Goal: Task Accomplishment & Management: Manage account settings

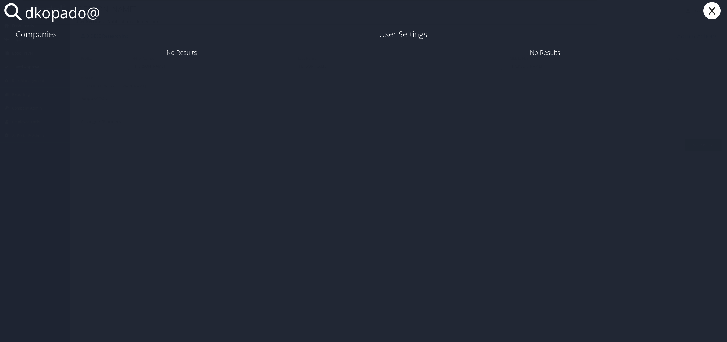
type input "dkopado@"
click at [712, 11] on icon at bounding box center [712, 10] width 22 height 17
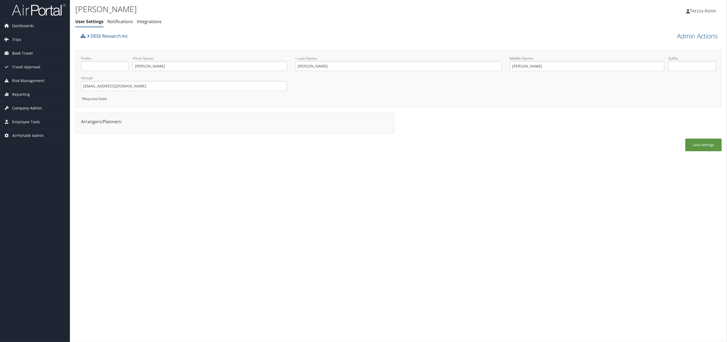
click at [26, 106] on span "Company Admin" at bounding box center [27, 107] width 30 height 13
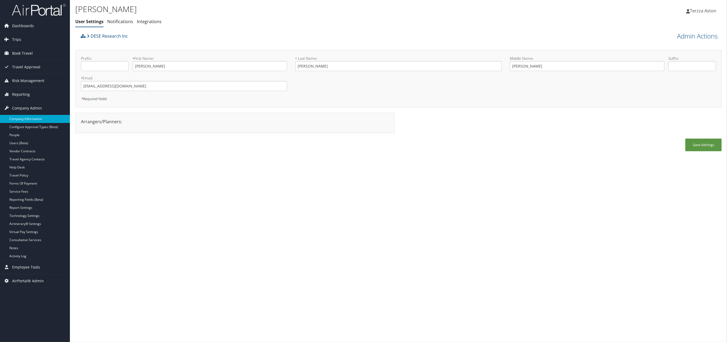
click at [28, 116] on link "Company Information" at bounding box center [35, 119] width 70 height 8
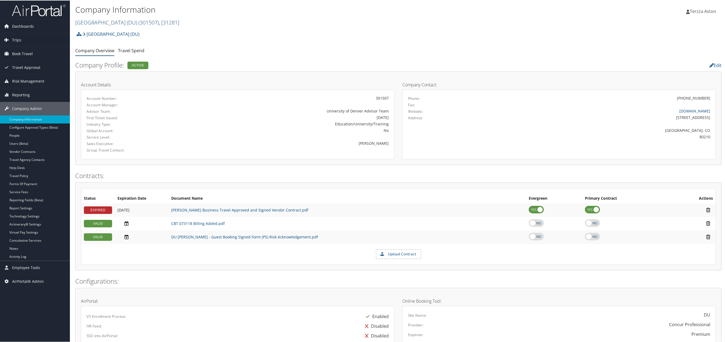
click at [100, 19] on link "University of Denver (DU) ( 301507 ) , [ 31281 ]" at bounding box center [127, 21] width 104 height 7
click at [94, 29] on input "search" at bounding box center [111, 32] width 71 height 10
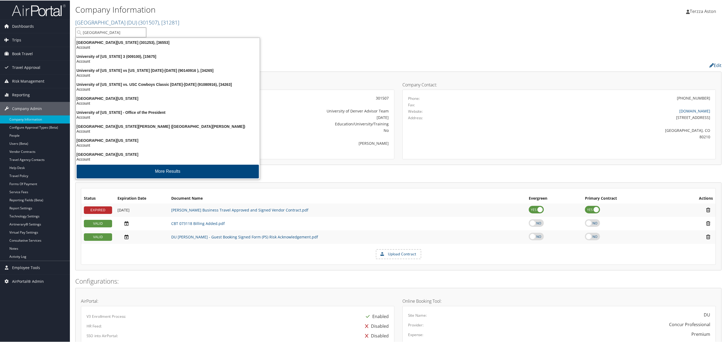
type input "university of san"
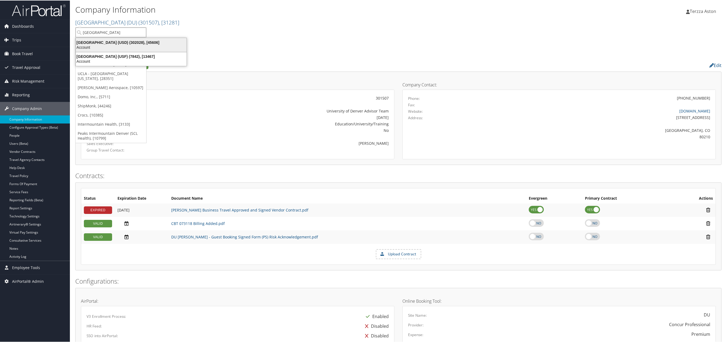
click at [103, 45] on div "Account" at bounding box center [131, 46] width 117 height 5
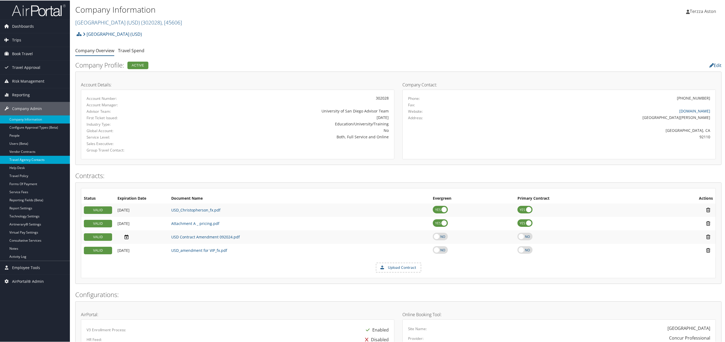
click at [33, 160] on link "Travel Agency Contacts" at bounding box center [35, 159] width 70 height 8
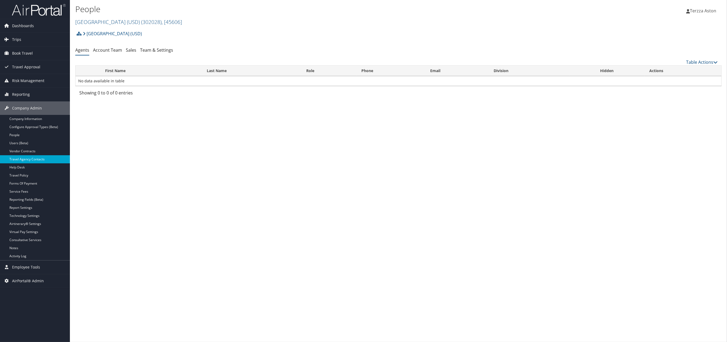
click at [33, 159] on link "Travel Agency Contacts" at bounding box center [35, 159] width 70 height 8
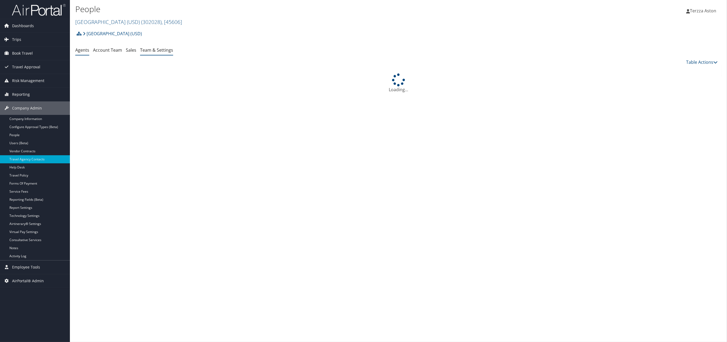
drag, startPoint x: 0, startPoint y: 0, endPoint x: 147, endPoint y: 49, distance: 154.6
click at [147, 49] on link "Team & Settings" at bounding box center [156, 50] width 33 height 6
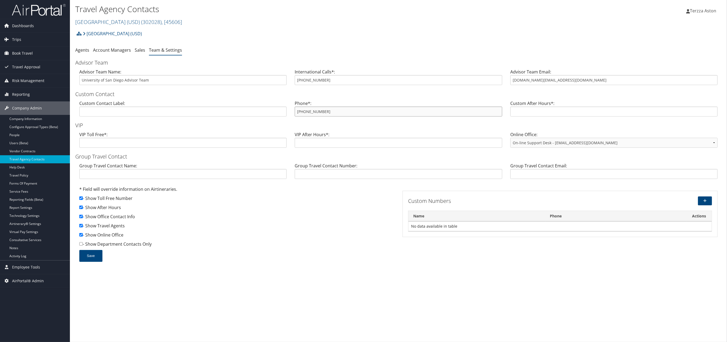
drag, startPoint x: 295, startPoint y: 112, endPoint x: 338, endPoint y: 112, distance: 43.0
click at [338, 112] on input "[PHONE_NUMBER]" at bounding box center [398, 111] width 207 height 10
